Goal: Find specific page/section: Find specific page/section

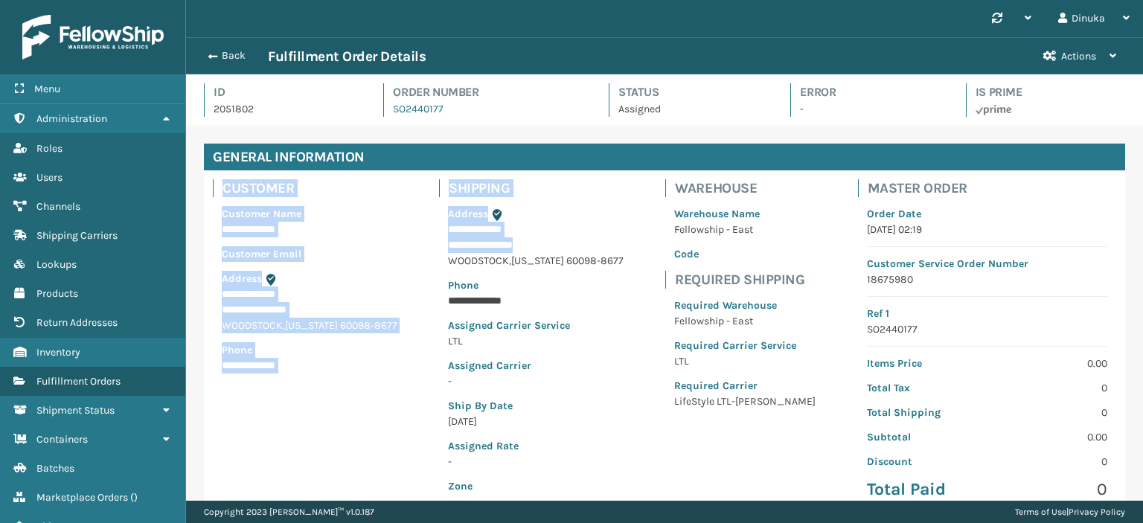
scroll to position [36, 945]
click at [160, 118] on icon at bounding box center [166, 118] width 12 height 10
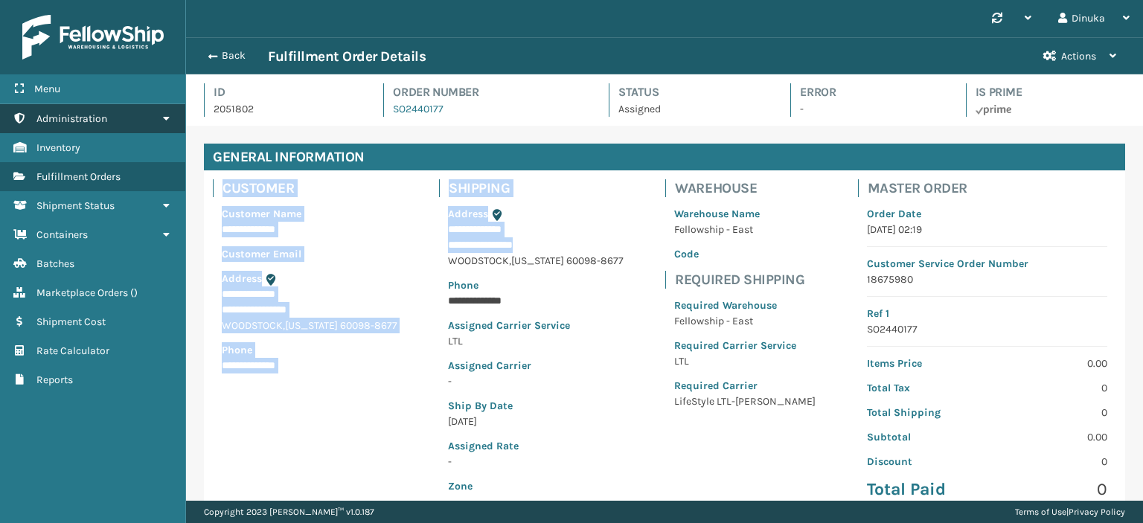
click at [168, 116] on icon at bounding box center [166, 118] width 12 height 10
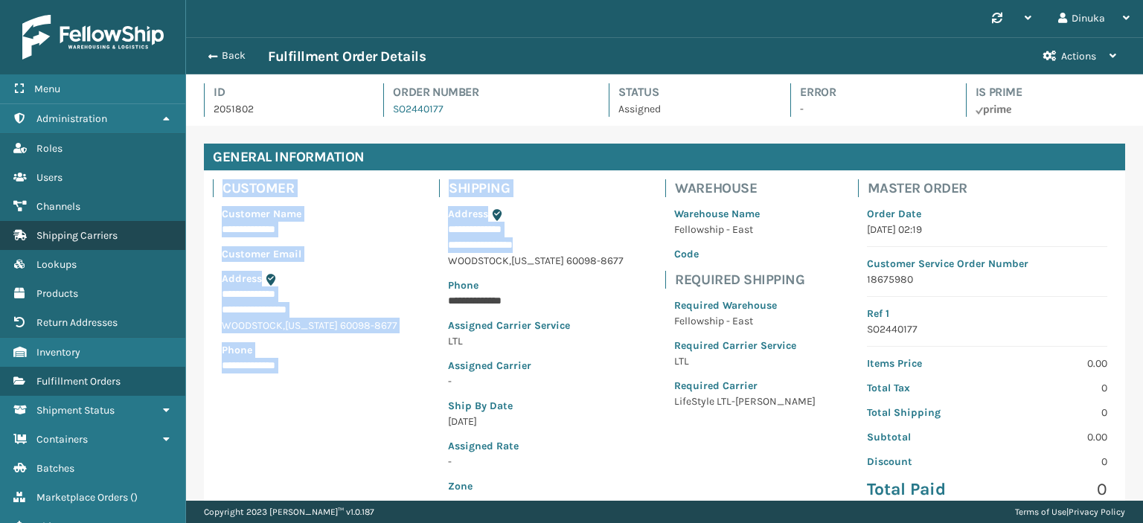
click at [109, 235] on span "Shipping Carriers" at bounding box center [76, 235] width 81 height 13
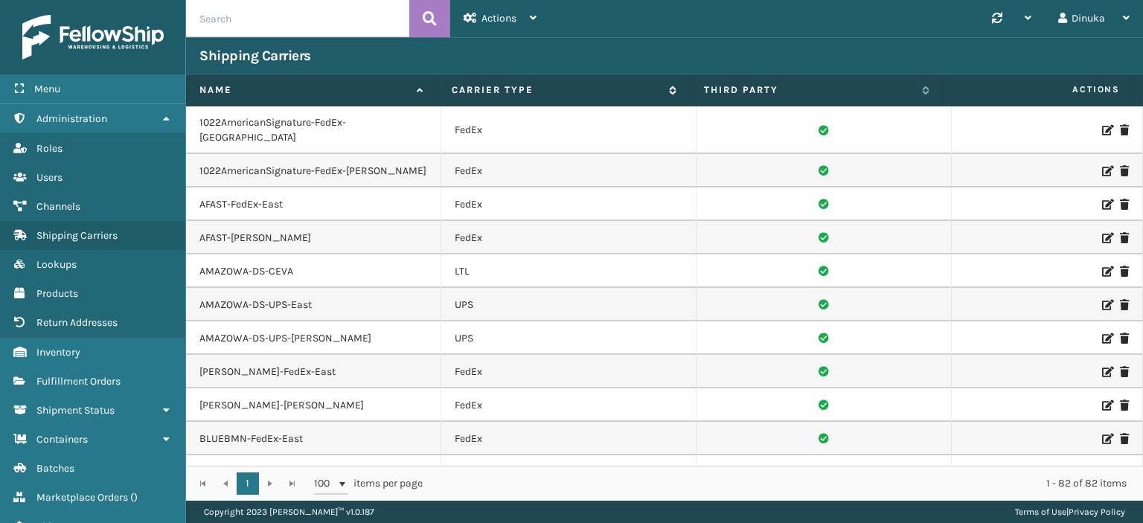
click at [643, 86] on label "Carrier Type" at bounding box center [557, 89] width 210 height 13
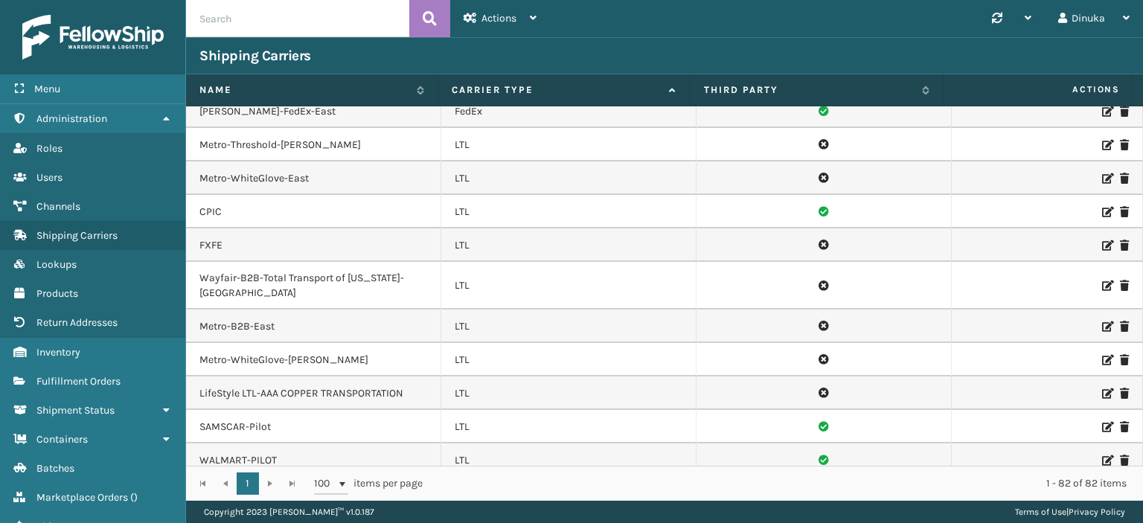
scroll to position [1340, 0]
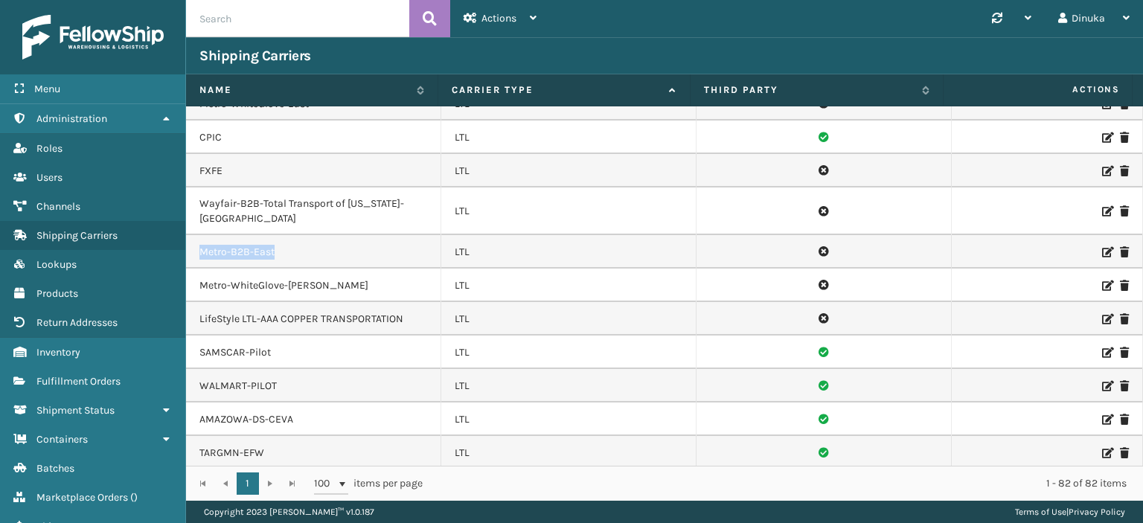
drag, startPoint x: 280, startPoint y: 235, endPoint x: 202, endPoint y: 235, distance: 77.4
click at [202, 235] on td "Metro-B2B-East" at bounding box center [313, 252] width 255 height 34
copy td "Metro-B2B-East"
click at [345, 235] on td "Metro-B2B-East" at bounding box center [313, 252] width 255 height 34
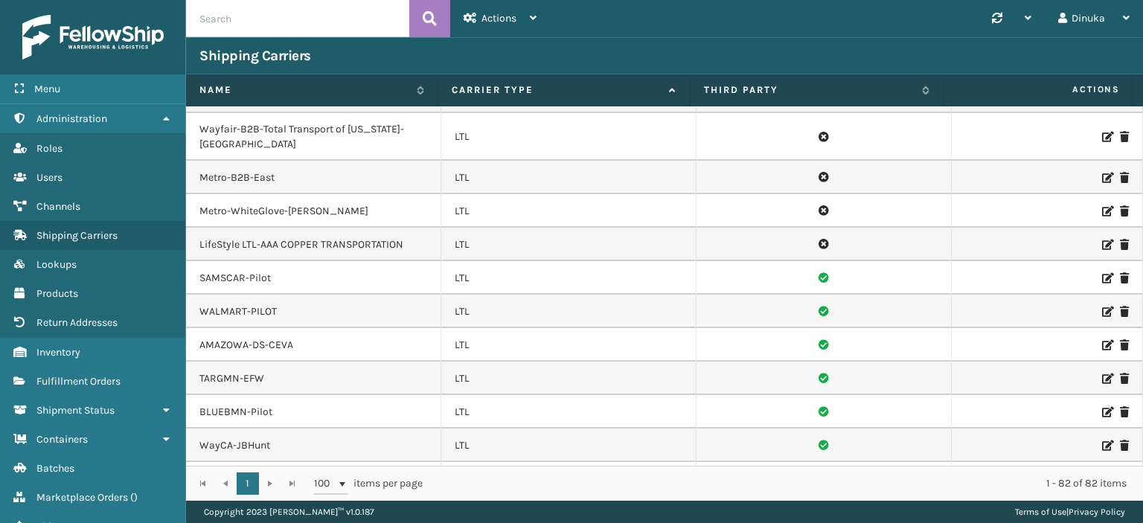
click at [1103, 173] on icon at bounding box center [1107, 178] width 9 height 10
